Goal: Task Accomplishment & Management: Manage account settings

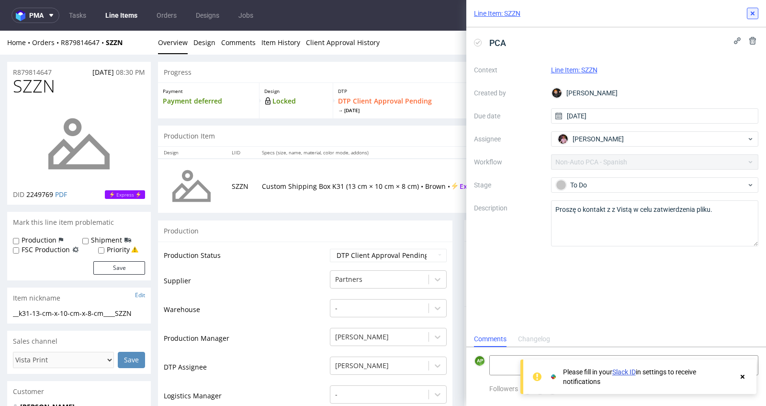
click at [754, 11] on icon at bounding box center [753, 14] width 8 height 8
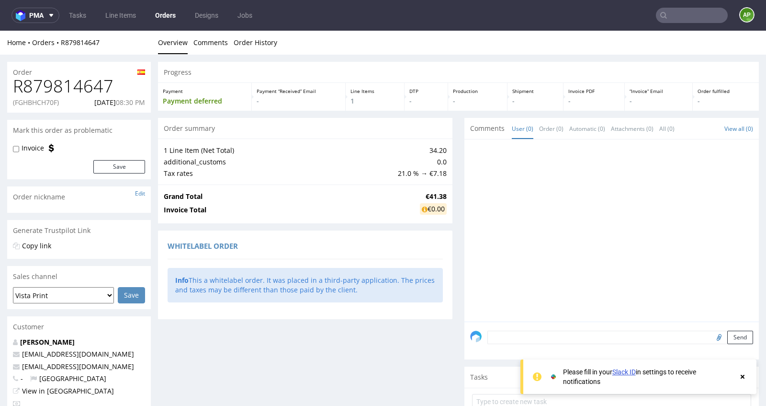
click at [47, 105] on p "(FGHBHCH70F)" at bounding box center [36, 103] width 46 height 10
copy p "FGHBHCH70F"
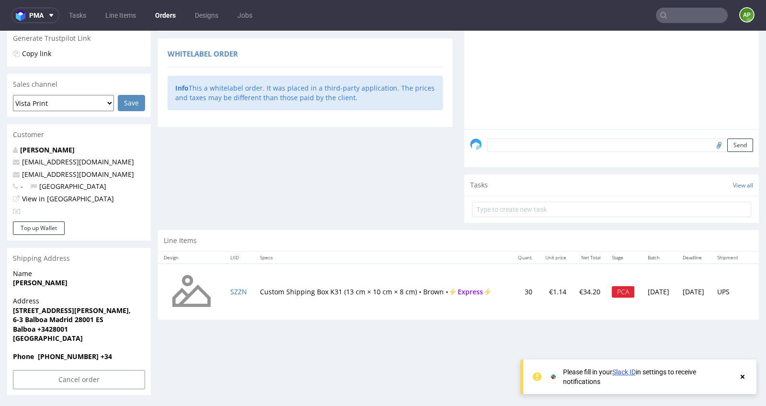
scroll to position [2, 0]
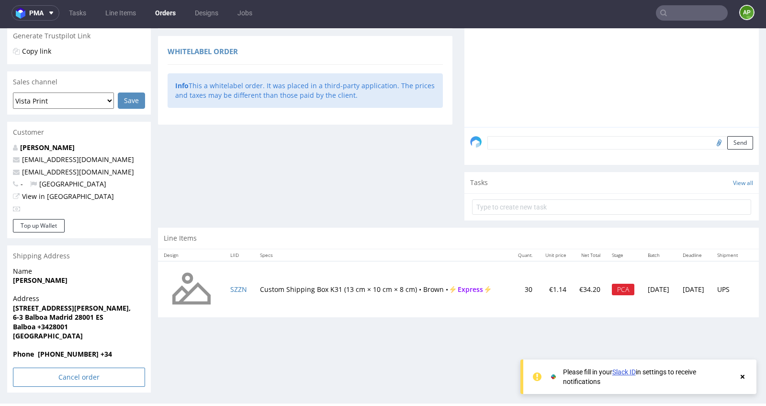
click at [55, 379] on input "Cancel order" at bounding box center [79, 376] width 132 height 19
click at [67, 353] on link "Yes" at bounding box center [64, 350] width 27 height 14
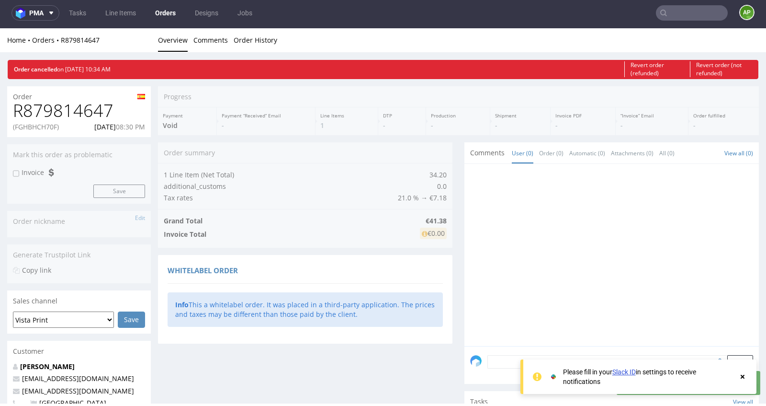
scroll to position [0, 0]
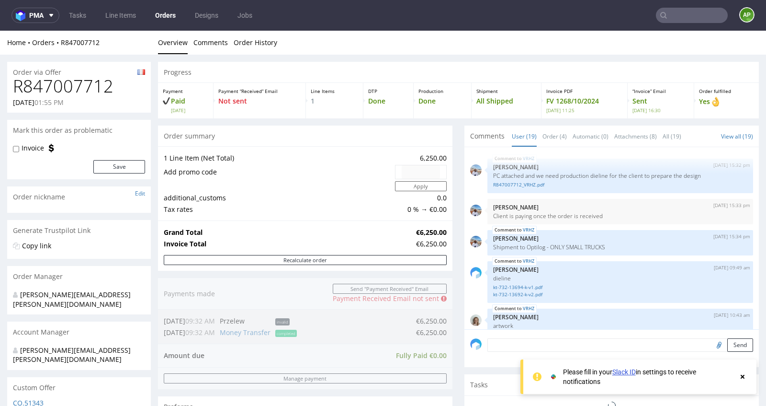
scroll to position [699, 0]
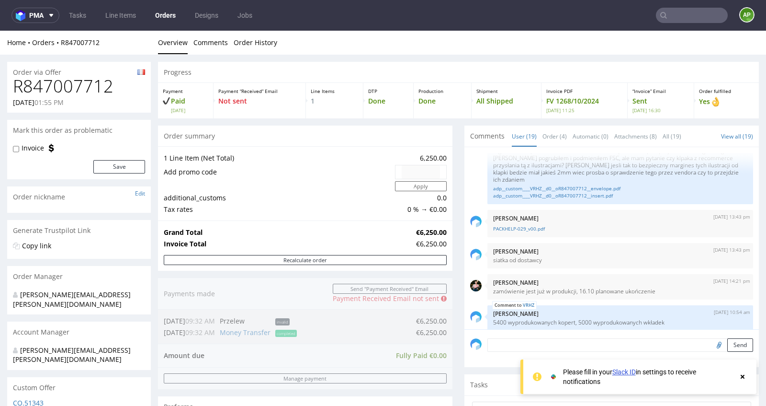
click at [696, 15] on input "text" at bounding box center [692, 15] width 72 height 15
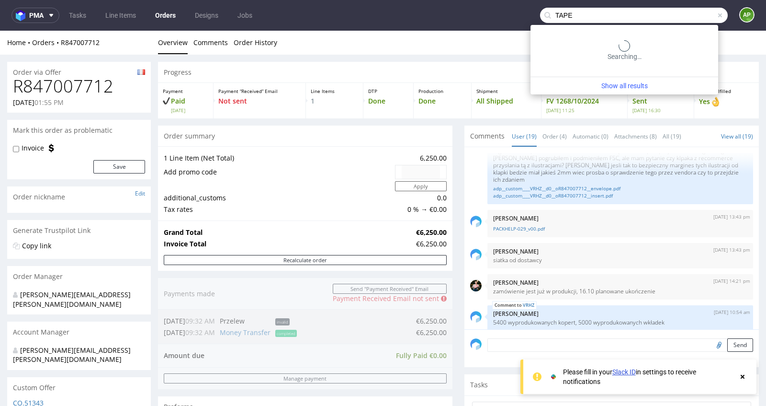
type input "TAPE"
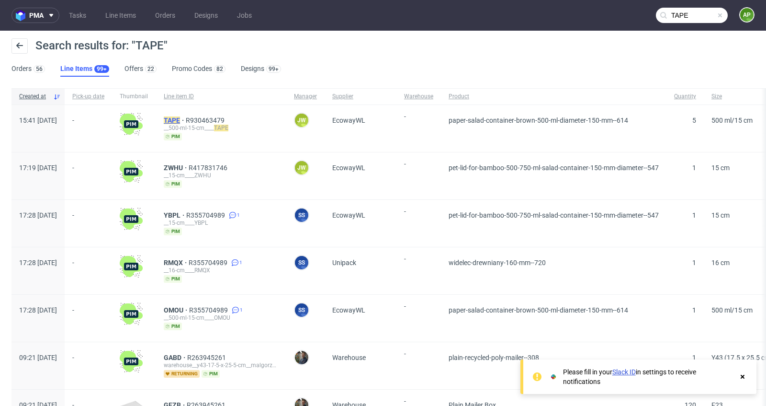
click at [180, 117] on mark "TAPE" at bounding box center [172, 120] width 16 height 8
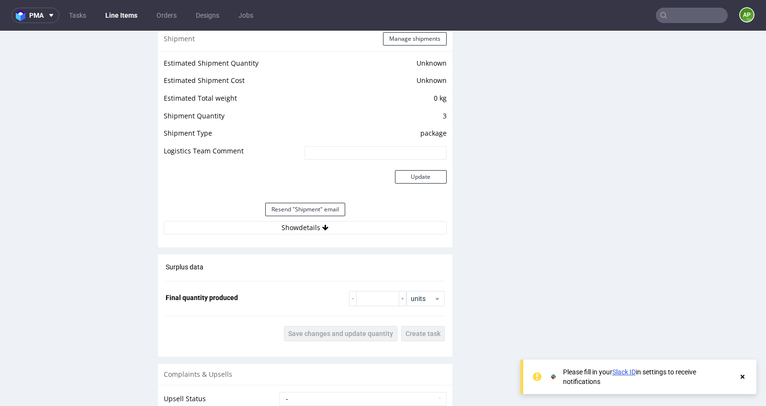
scroll to position [788, 0]
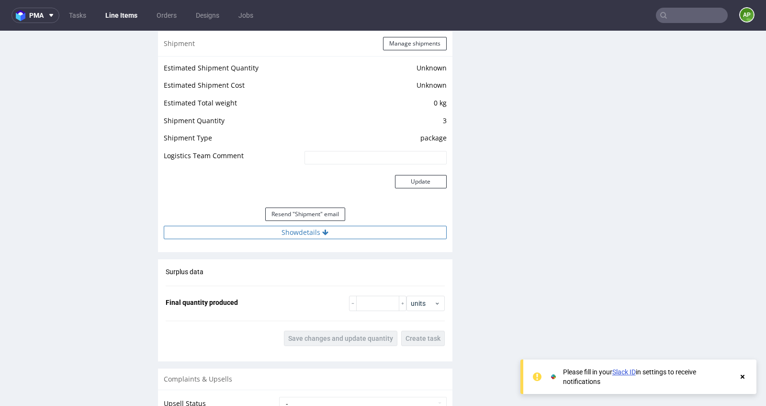
click at [282, 226] on button "Show details" at bounding box center [305, 232] width 283 height 13
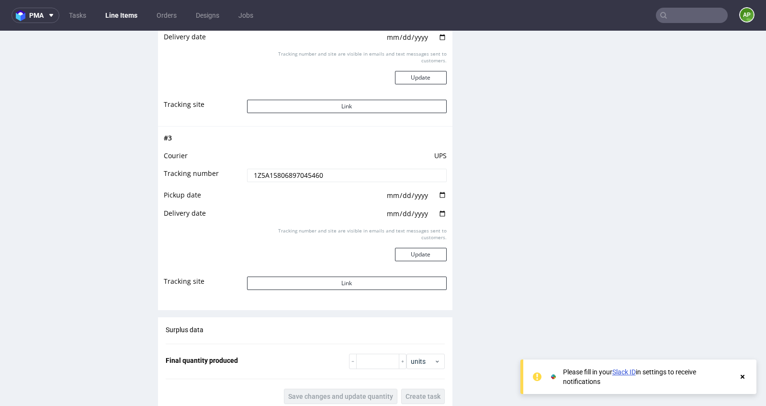
scroll to position [1296, 0]
